Goal: Navigation & Orientation: Find specific page/section

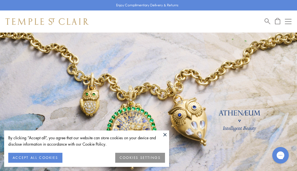
click at [161, 135] on button at bounding box center [165, 134] width 8 height 8
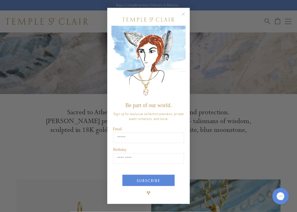
scroll to position [118, 0]
click at [181, 12] on circle "Close dialog" at bounding box center [183, 14] width 7 height 7
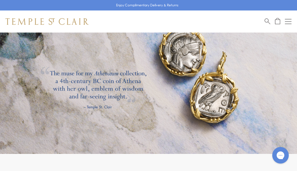
scroll to position [767, 0]
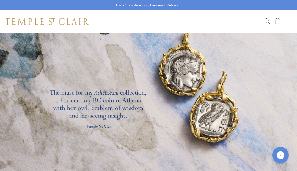
click at [213, 112] on link at bounding box center [148, 83] width 297 height 179
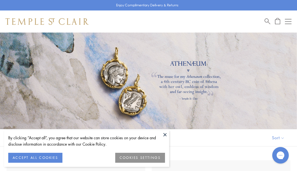
click at [164, 133] on button at bounding box center [165, 134] width 8 height 8
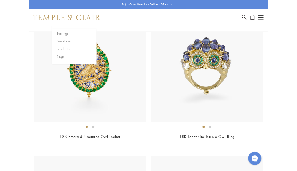
scroll to position [144, 0]
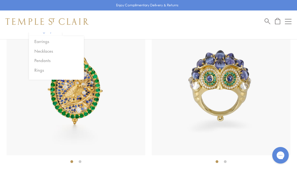
click at [42, 62] on button "Pendants" at bounding box center [58, 60] width 51 height 6
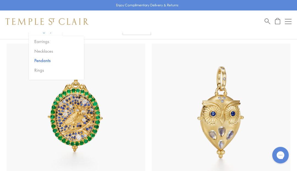
scroll to position [107, 0]
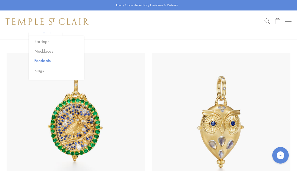
click at [50, 61] on button "Pendants" at bounding box center [58, 60] width 51 height 6
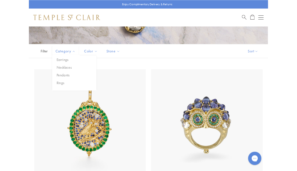
scroll to position [72, 0]
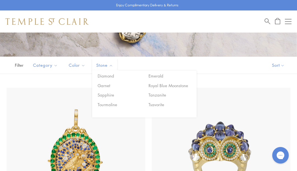
click at [62, 42] on div at bounding box center [148, 8] width 297 height 96
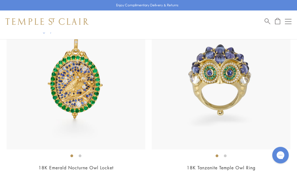
scroll to position [146, 0]
